Goal: Navigation & Orientation: Find specific page/section

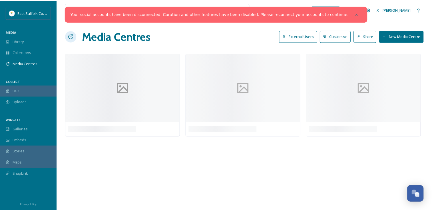
scroll to position [2693, 0]
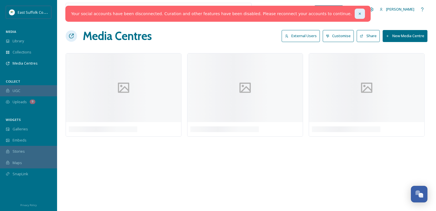
click at [355, 10] on div at bounding box center [360, 14] width 10 height 10
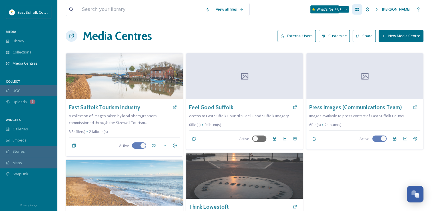
click at [349, 12] on div "My Apps" at bounding box center [341, 9] width 16 height 6
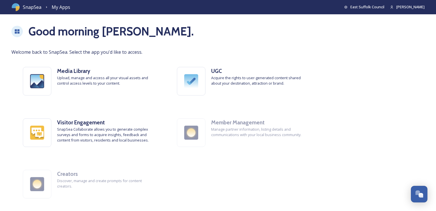
click at [28, 8] on span "SnapSea" at bounding box center [32, 7] width 19 height 7
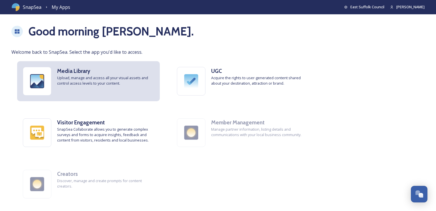
click at [38, 69] on img at bounding box center [37, 81] width 28 height 28
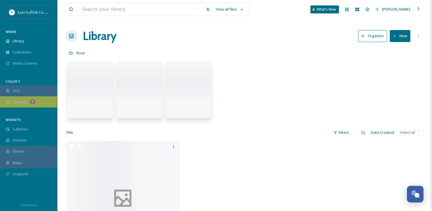
click at [19, 103] on span "Uploads" at bounding box center [20, 101] width 14 height 5
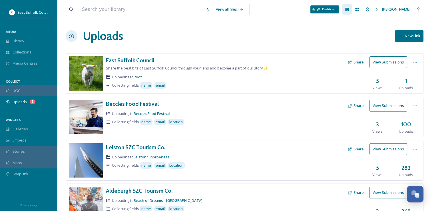
click at [349, 10] on icon at bounding box center [347, 9] width 5 height 5
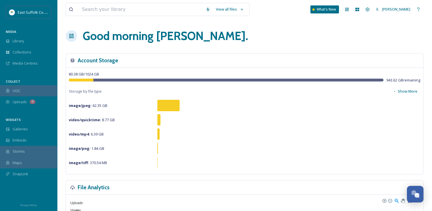
click at [28, 34] on div "MEDIA" at bounding box center [28, 31] width 57 height 7
click at [28, 44] on div "Library" at bounding box center [28, 40] width 57 height 11
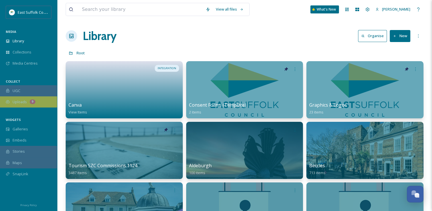
scroll to position [2660, 0]
